Goal: Task Accomplishment & Management: Manage account settings

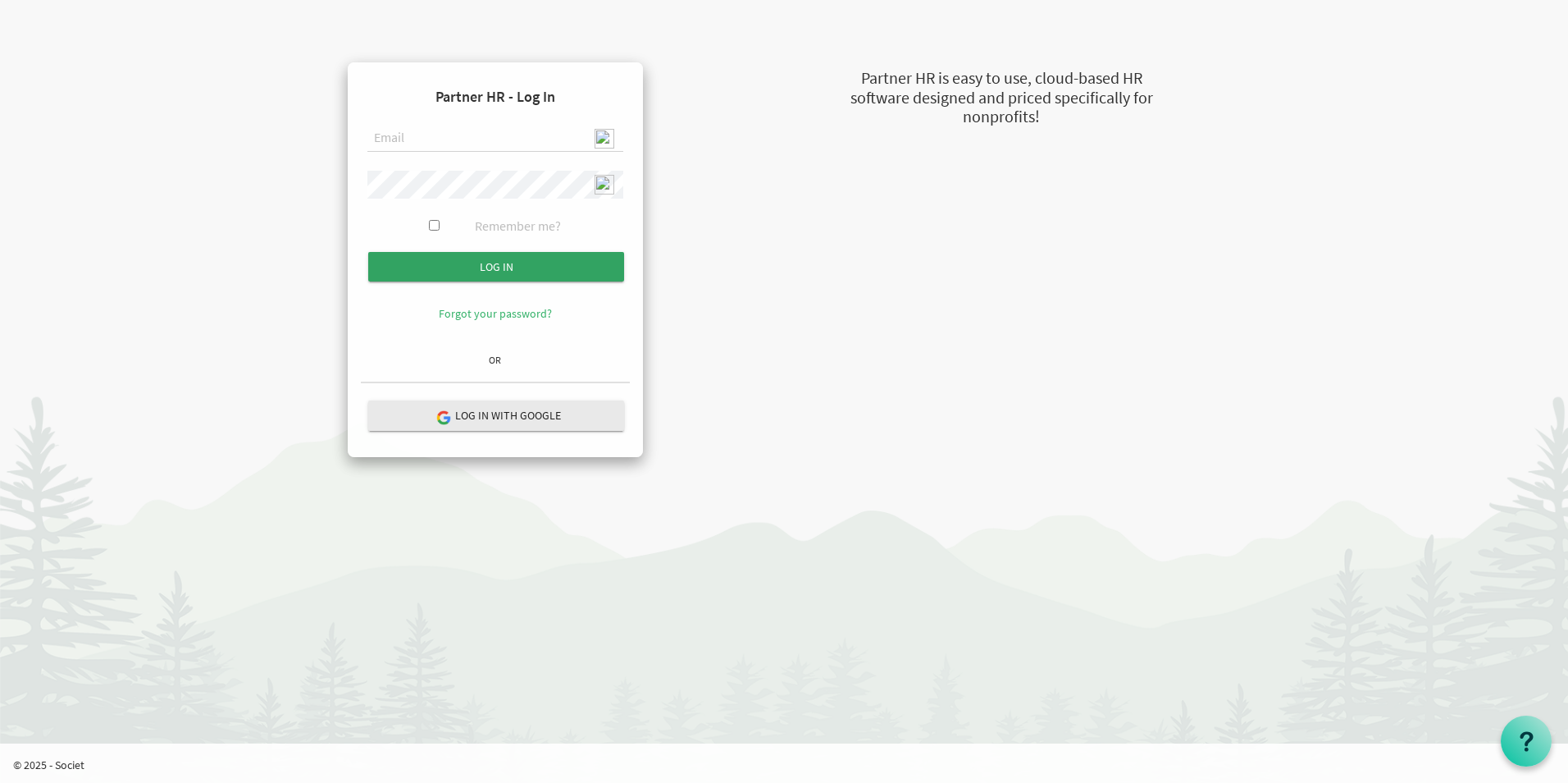
type input "admin@stepind.org"
click at [501, 272] on input "submit" at bounding box center [496, 267] width 256 height 30
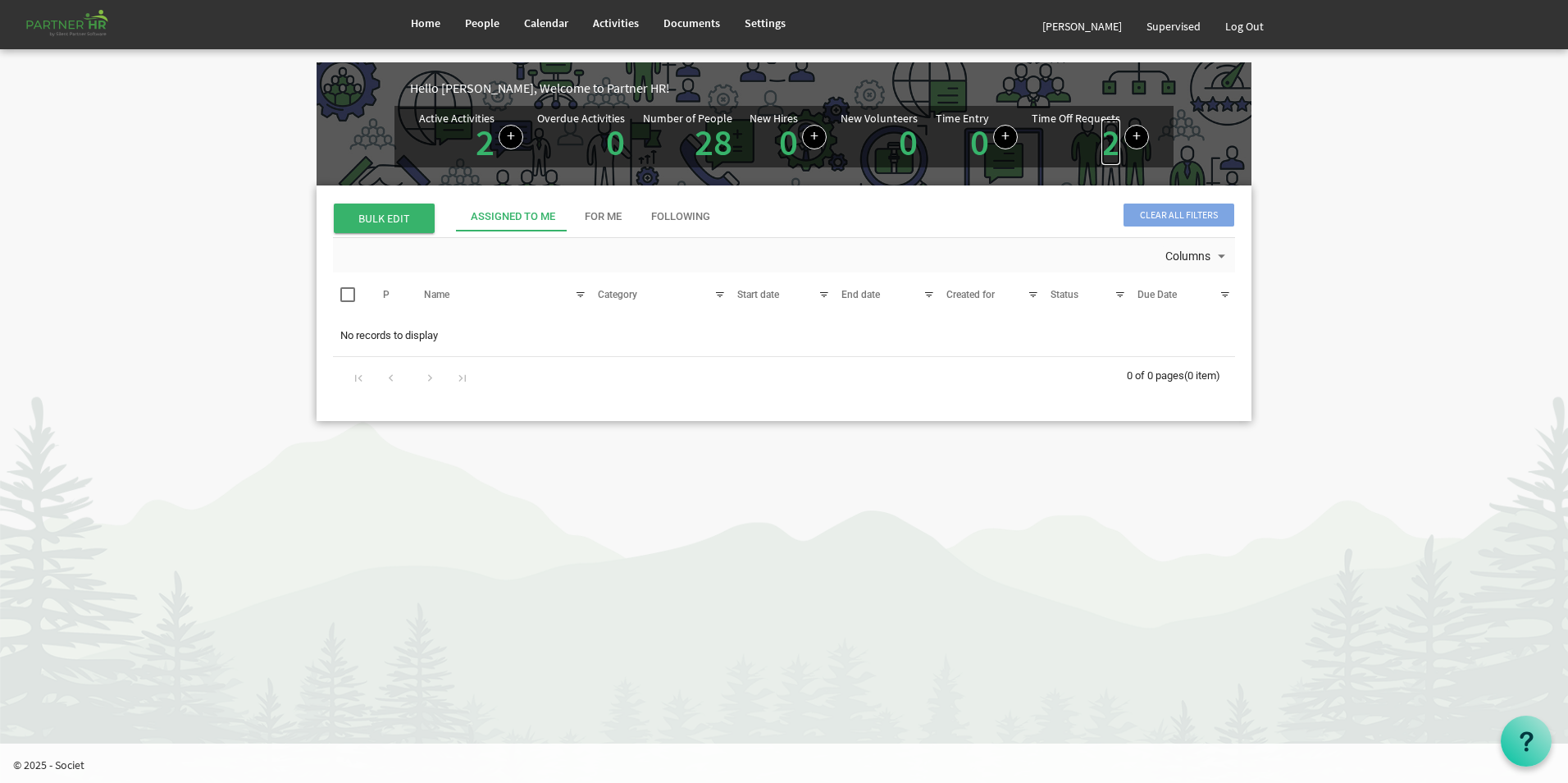
click at [1107, 149] on link "2" at bounding box center [1111, 142] width 19 height 46
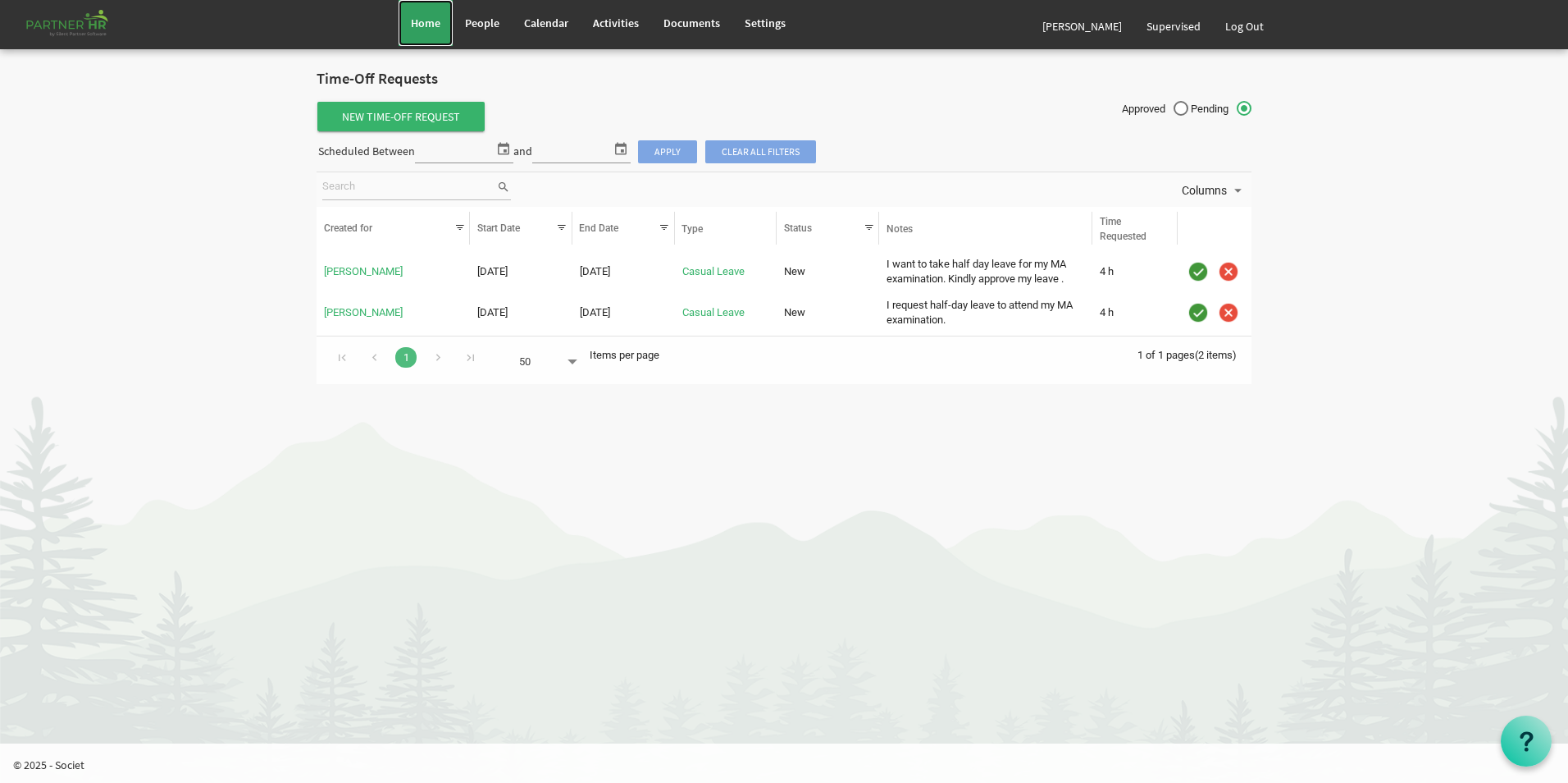
click at [446, 23] on link "Home" at bounding box center [426, 23] width 54 height 46
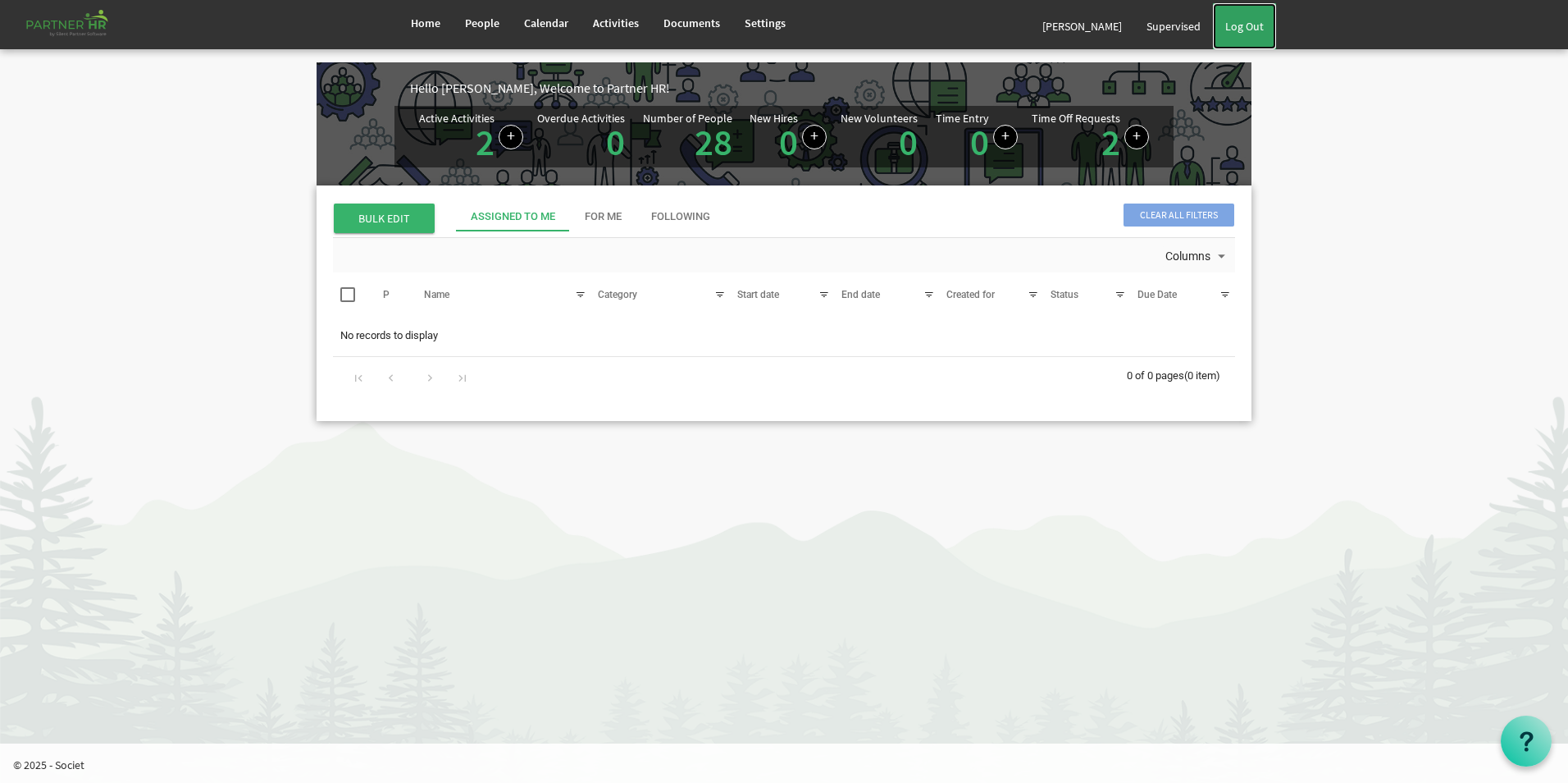
click at [1247, 31] on link "Log Out" at bounding box center [1244, 26] width 63 height 46
